Goal: Transaction & Acquisition: Purchase product/service

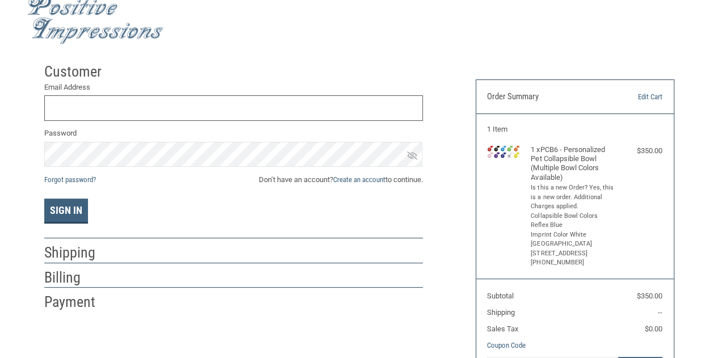
scroll to position [25, 0]
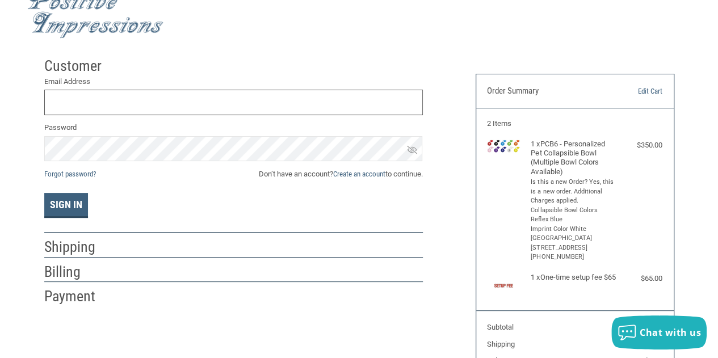
scroll to position [5, 0]
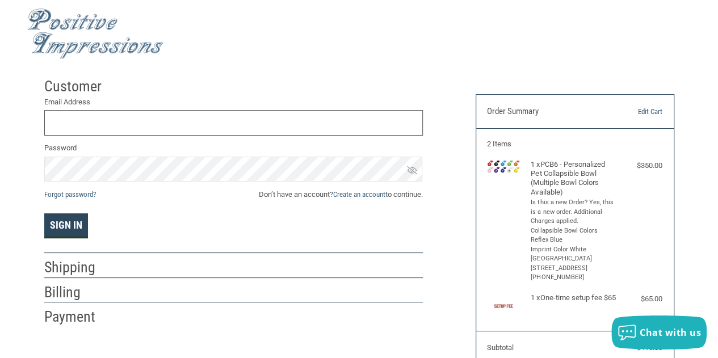
type input "[EMAIL_ADDRESS][DOMAIN_NAME]"
click at [73, 237] on button "Sign In" at bounding box center [66, 225] width 44 height 25
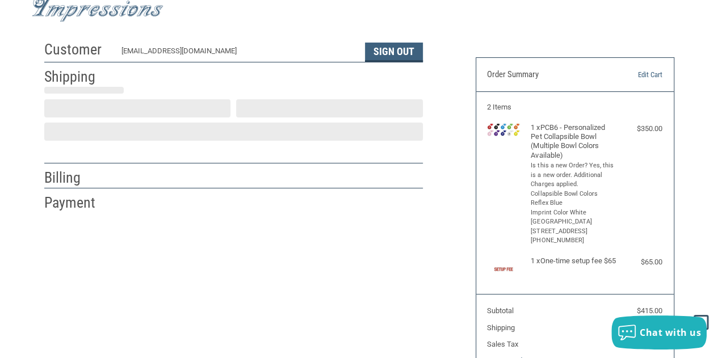
scroll to position [32, 0]
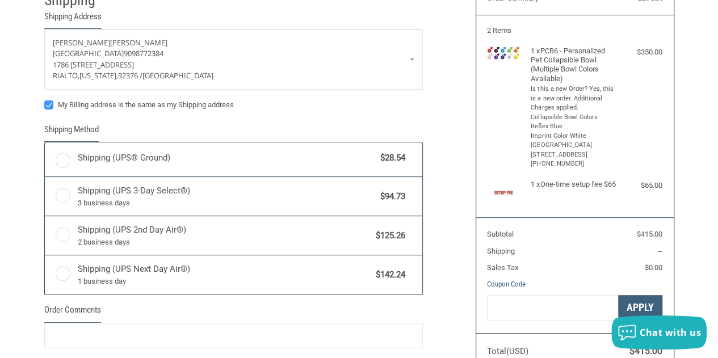
radio input "true"
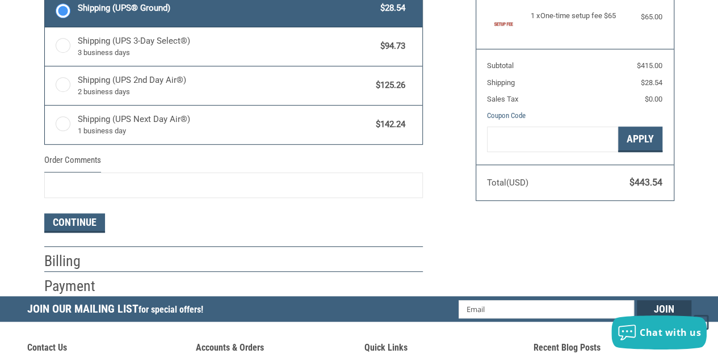
scroll to position [306, 0]
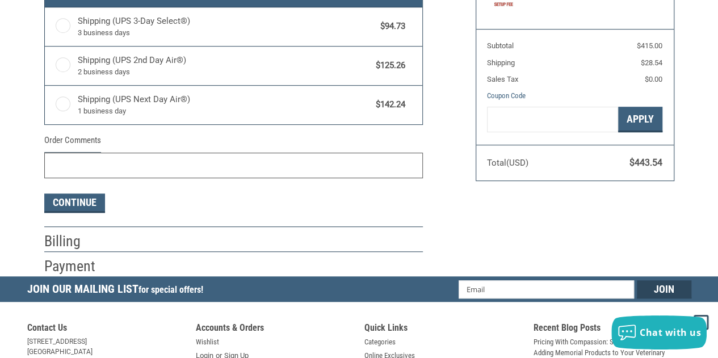
click at [285, 162] on input "Order Comments" at bounding box center [233, 166] width 378 height 26
type input "W"
type input "WE WILL WANT TO USE OUR LOGO"
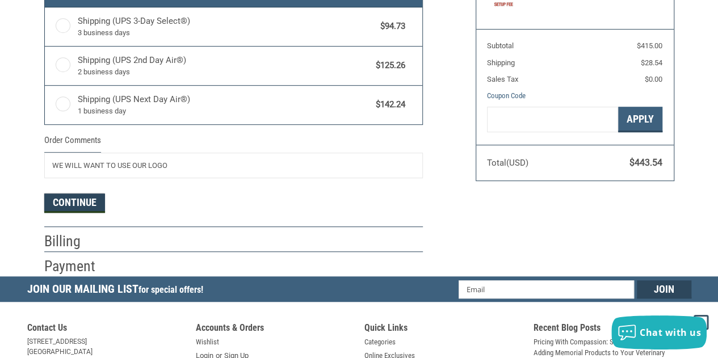
click at [53, 200] on button "Continue" at bounding box center [74, 202] width 61 height 19
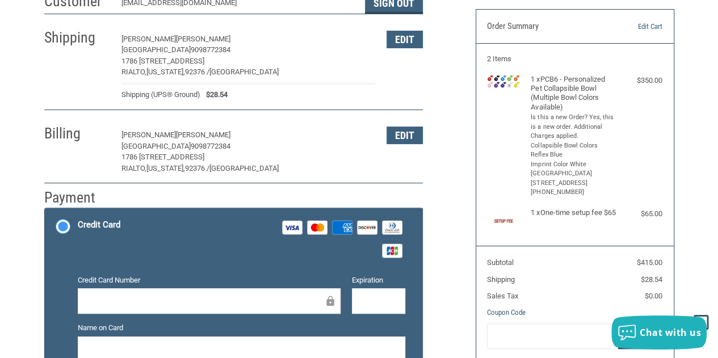
scroll to position [174, 0]
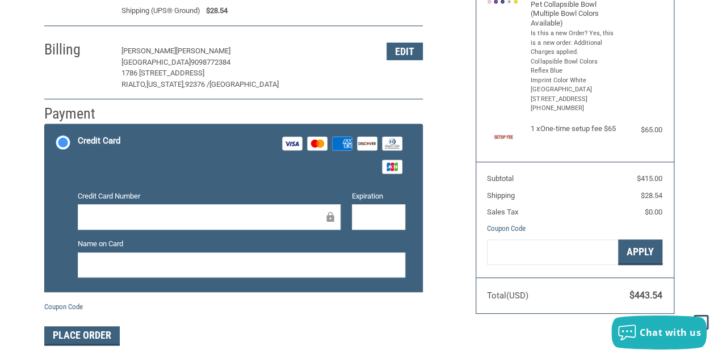
click at [233, 228] on div at bounding box center [209, 217] width 263 height 26
click at [243, 204] on div at bounding box center [209, 217] width 263 height 26
click at [243, 209] on div at bounding box center [209, 217] width 263 height 26
click at [294, 272] on div at bounding box center [241, 265] width 327 height 26
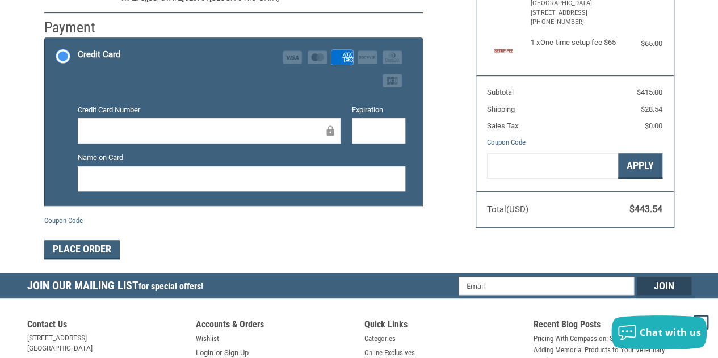
scroll to position [193, 0]
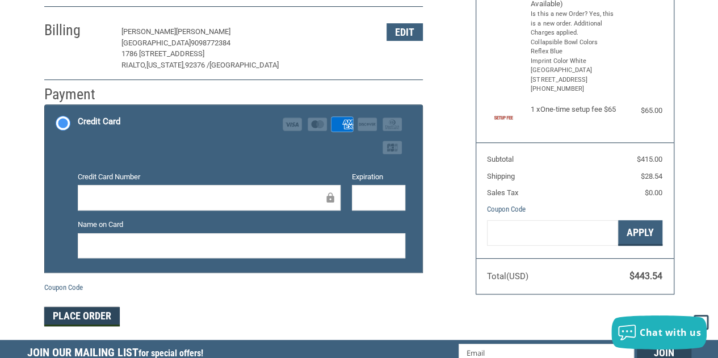
click at [82, 323] on button "Place Order" at bounding box center [81, 316] width 75 height 19
